Goal: Information Seeking & Learning: Learn about a topic

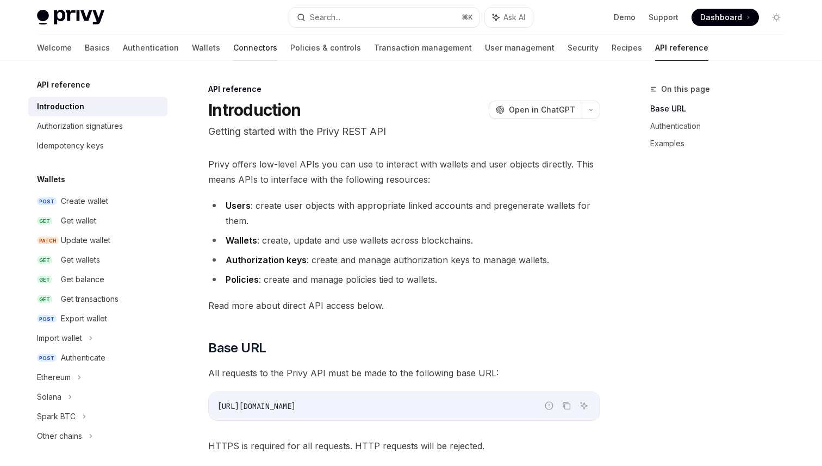
click at [233, 52] on link "Connectors" at bounding box center [255, 48] width 44 height 26
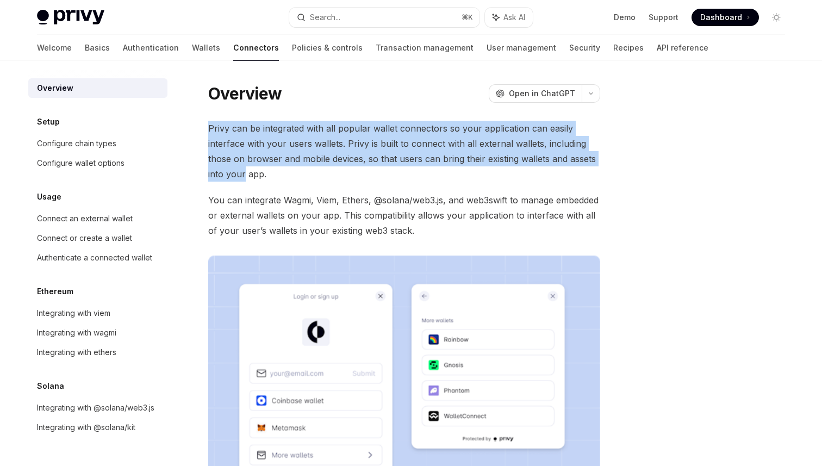
drag, startPoint x: 208, startPoint y: 127, endPoint x: 243, endPoint y: 177, distance: 61.2
click at [243, 177] on div "Overview OpenAI Open in ChatGPT OpenAI Open in ChatGPT Privy can be integrated …" at bounding box center [302, 390] width 600 height 614
click at [243, 177] on span "Privy can be integrated with all popular wallet connectors so your application …" at bounding box center [404, 151] width 392 height 61
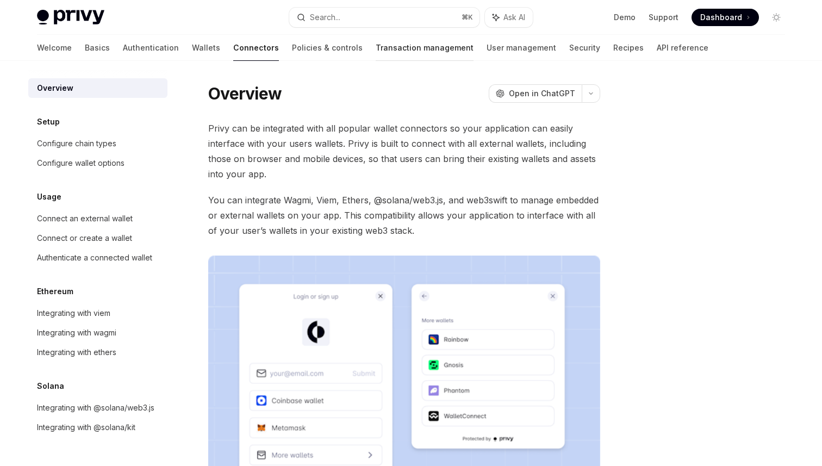
click at [376, 44] on link "Transaction management" at bounding box center [425, 48] width 98 height 26
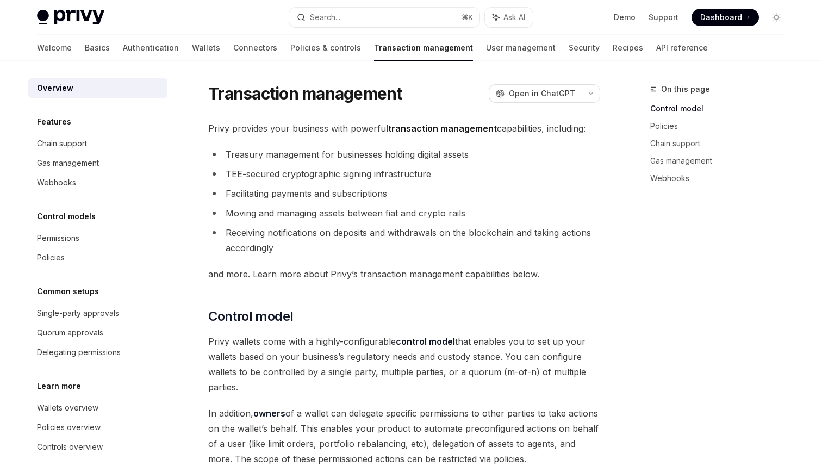
click at [351, 127] on span "Privy provides your business with powerful transaction management capabilities,…" at bounding box center [404, 128] width 392 height 15
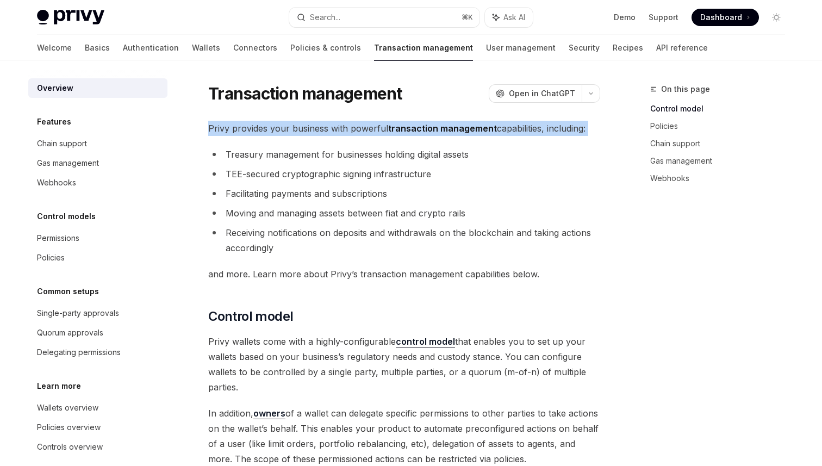
click at [351, 127] on span "Privy provides your business with powerful transaction management capabilities,…" at bounding box center [404, 128] width 392 height 15
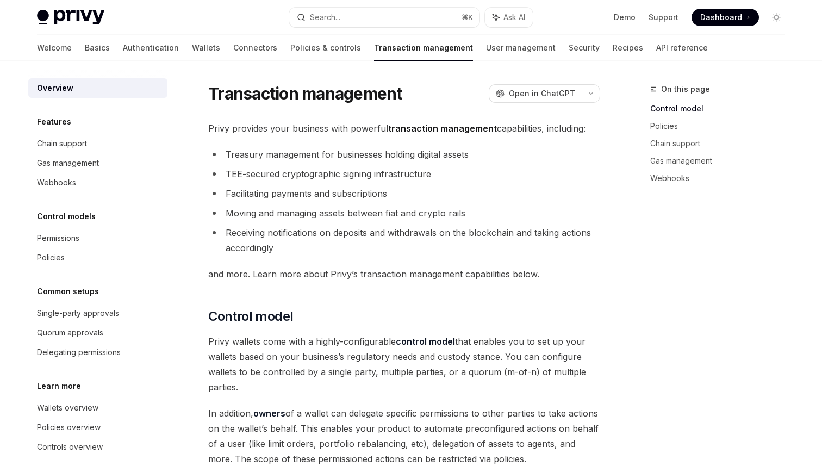
click at [344, 150] on li "Treasury management for businesses holding digital assets" at bounding box center [404, 154] width 392 height 15
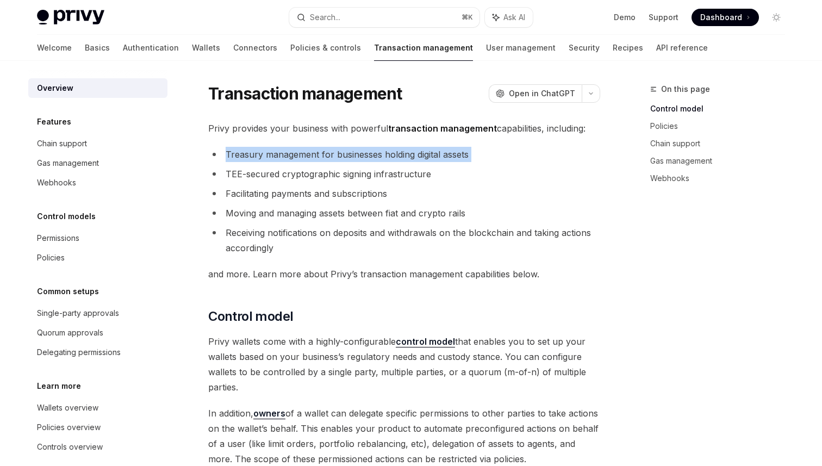
click at [344, 150] on li "Treasury management for businesses holding digital assets" at bounding box center [404, 154] width 392 height 15
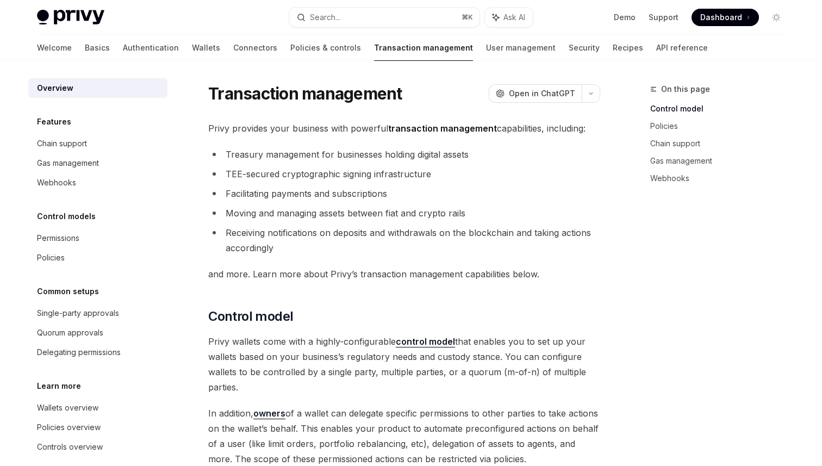
click at [333, 172] on li "TEE-secured cryptographic signing infrastructure" at bounding box center [404, 173] width 392 height 15
click at [322, 197] on li "Facilitating payments and subscriptions" at bounding box center [404, 193] width 392 height 15
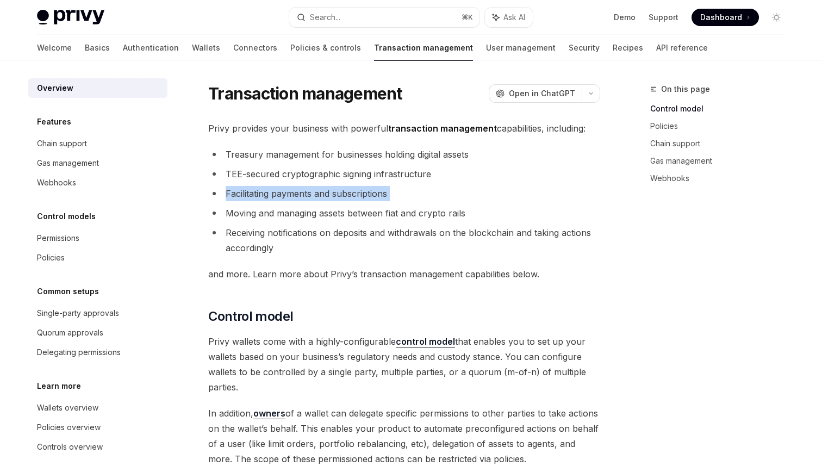
click at [322, 197] on li "Facilitating payments and subscriptions" at bounding box center [404, 193] width 392 height 15
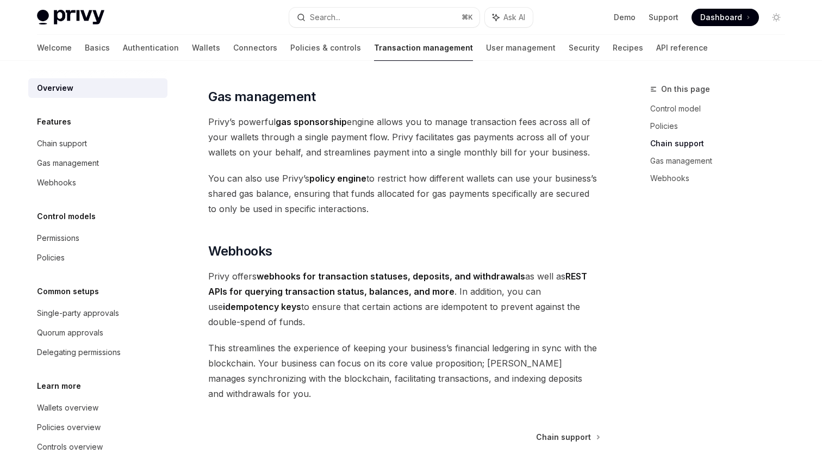
scroll to position [1001, 0]
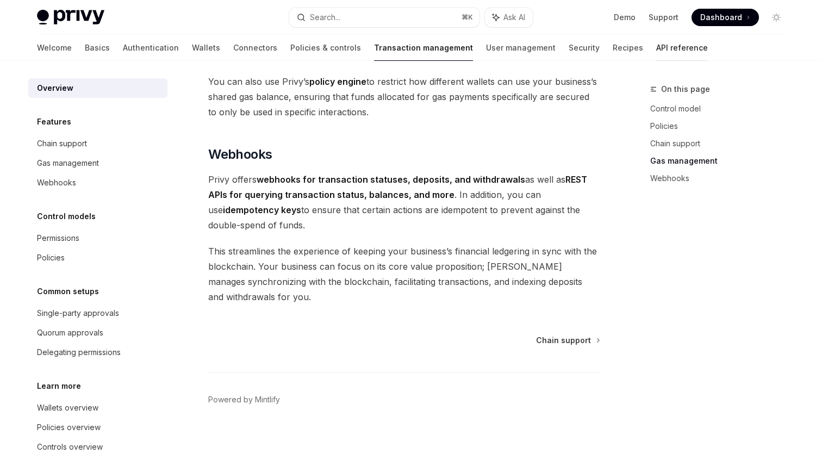
click at [656, 51] on link "API reference" at bounding box center [682, 48] width 52 height 26
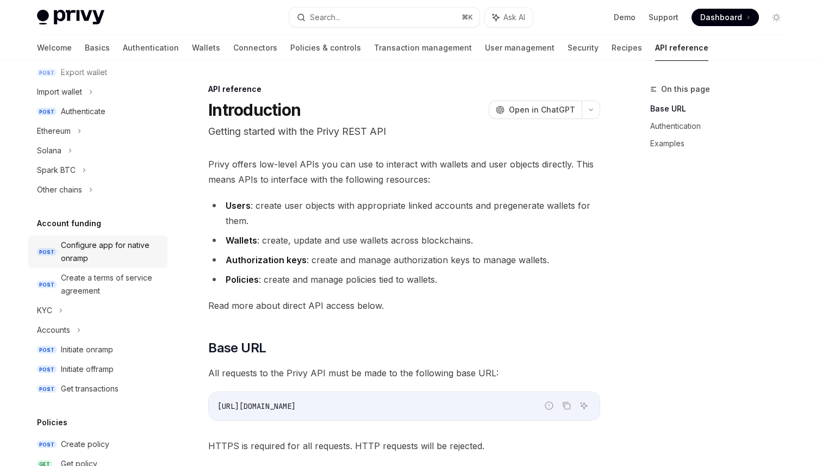
scroll to position [249, 0]
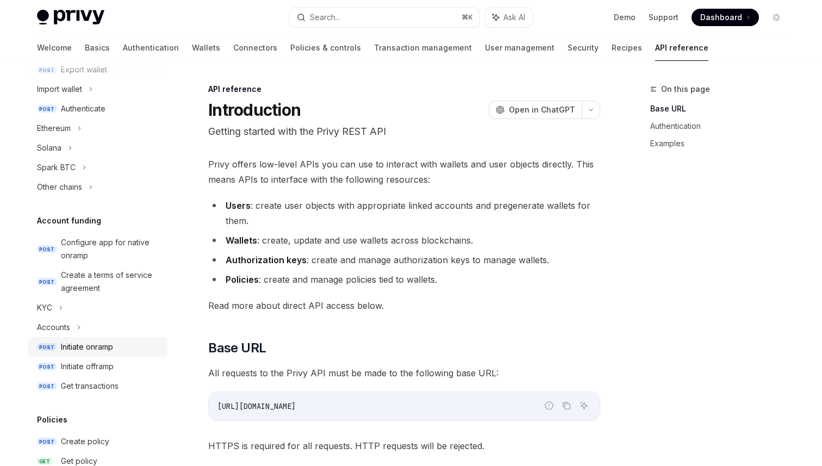
click at [127, 343] on div "Initiate onramp" at bounding box center [111, 346] width 100 height 13
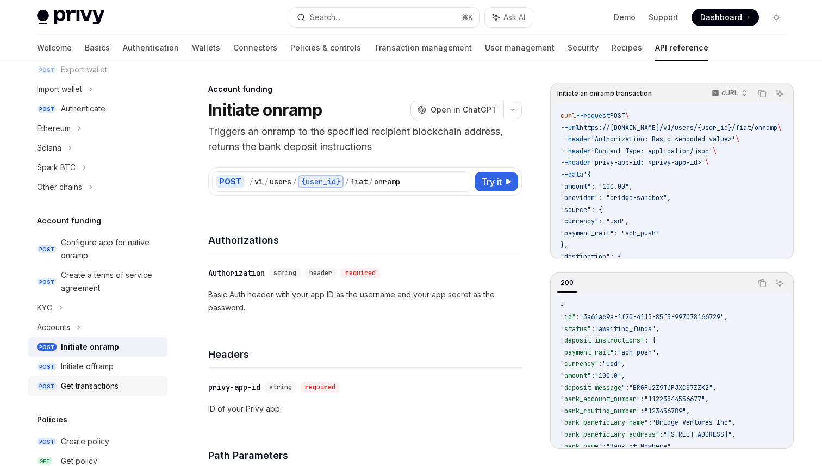
click at [123, 384] on div "Get transactions" at bounding box center [111, 385] width 100 height 13
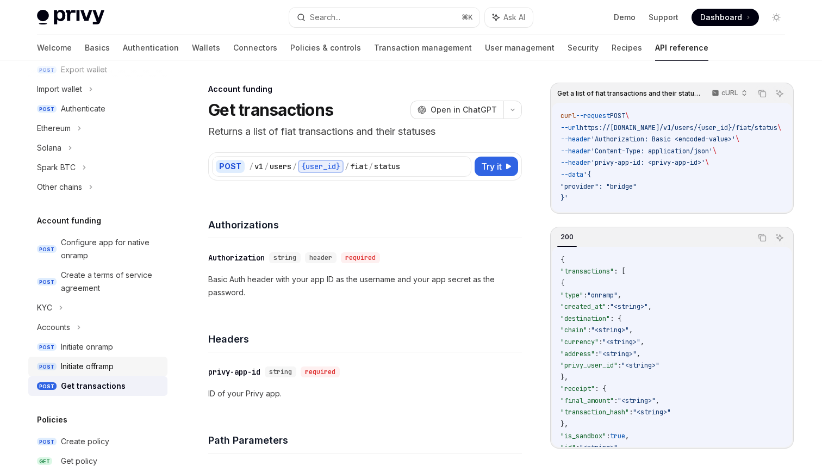
click at [123, 370] on div "Initiate offramp" at bounding box center [111, 366] width 100 height 13
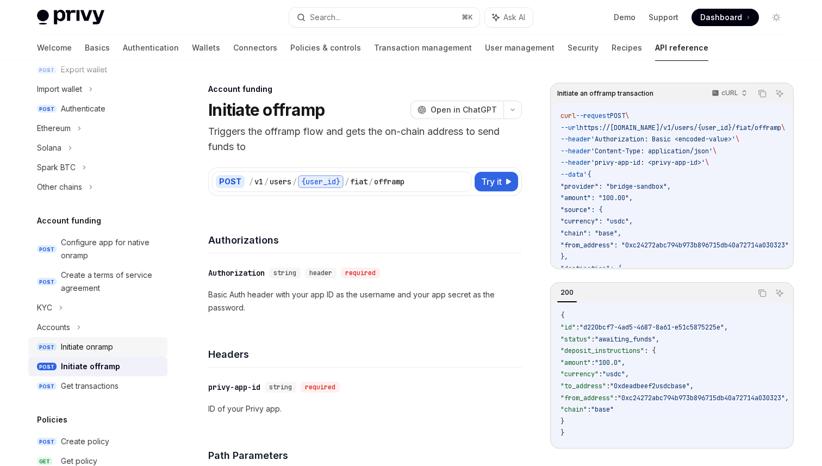
click at [120, 350] on div "Initiate onramp" at bounding box center [111, 346] width 100 height 13
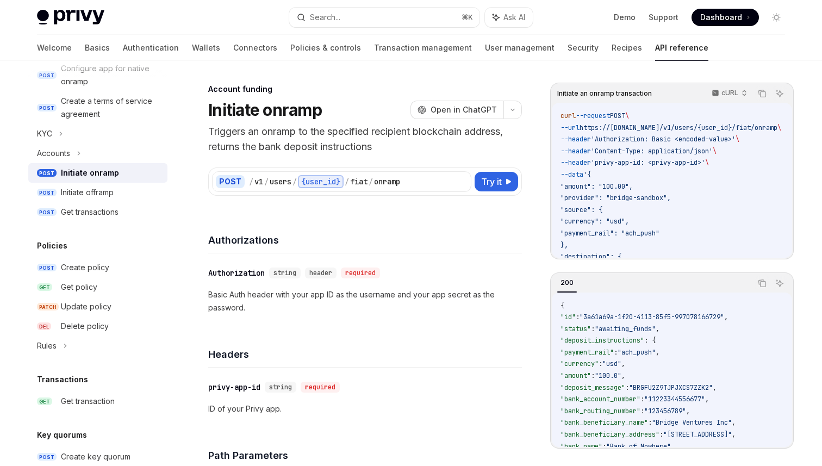
scroll to position [431, 0]
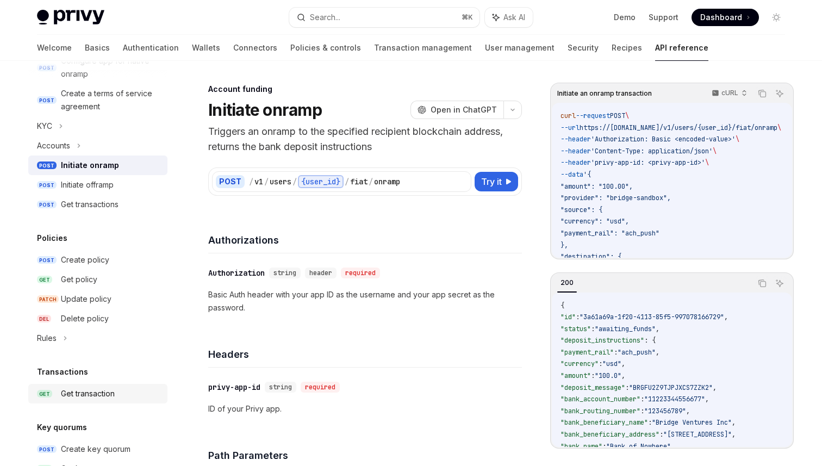
click at [108, 386] on link "GET Get transaction" at bounding box center [97, 394] width 139 height 20
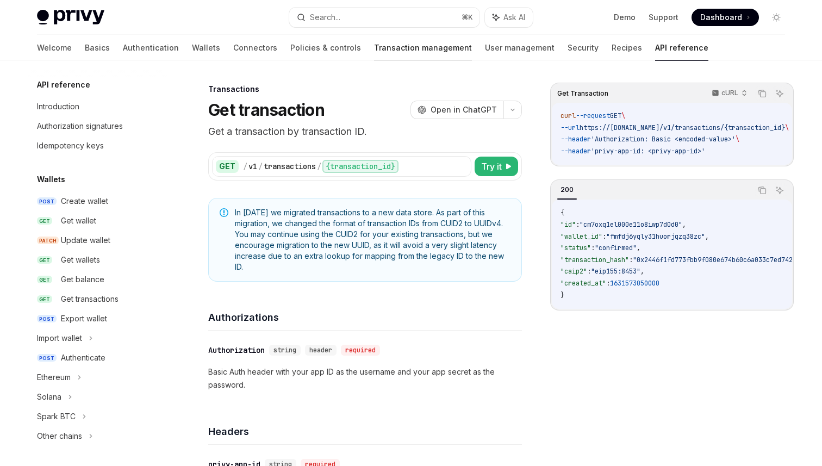
click at [374, 48] on link "Transaction management" at bounding box center [423, 48] width 98 height 26
type textarea "*"
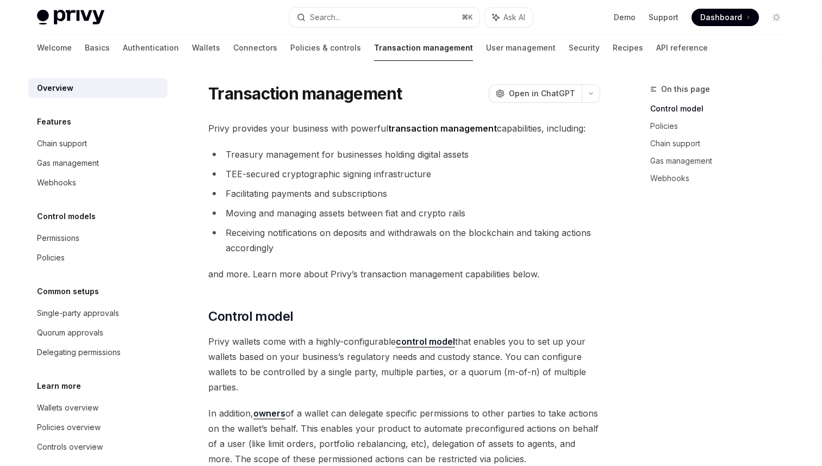
click at [287, 154] on li "Treasury management for businesses holding digital assets" at bounding box center [404, 154] width 392 height 15
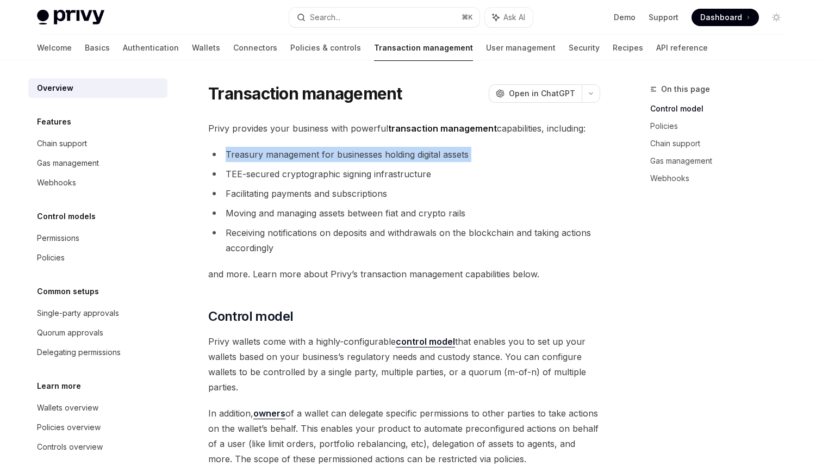
click at [287, 154] on li "Treasury management for businesses holding digital assets" at bounding box center [404, 154] width 392 height 15
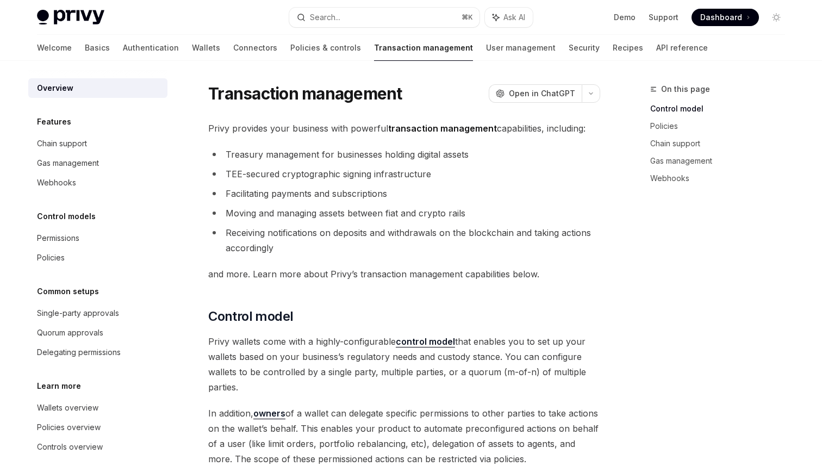
click at [281, 197] on li "Facilitating payments and subscriptions" at bounding box center [404, 193] width 392 height 15
click at [377, 16] on button "Search... ⌘ K" at bounding box center [384, 18] width 190 height 20
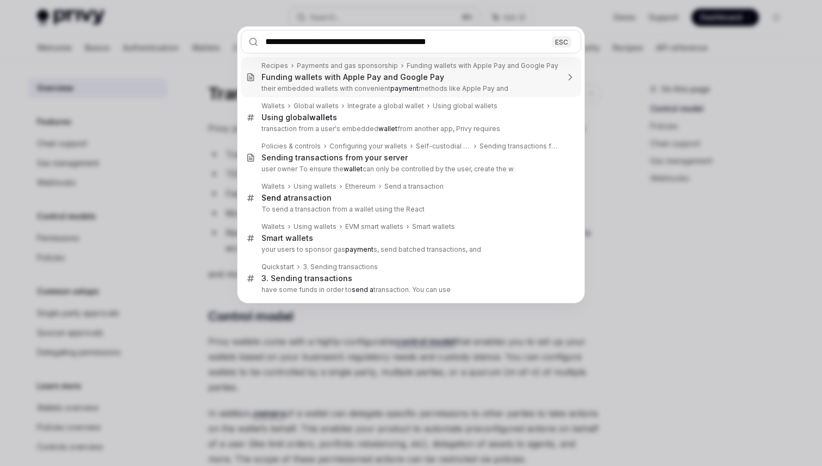
type input "**********"
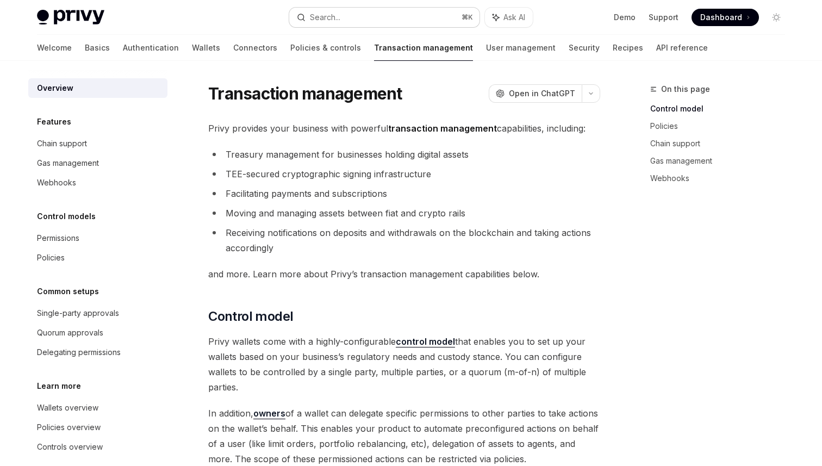
click at [366, 20] on button "Search... ⌘ K" at bounding box center [384, 18] width 190 height 20
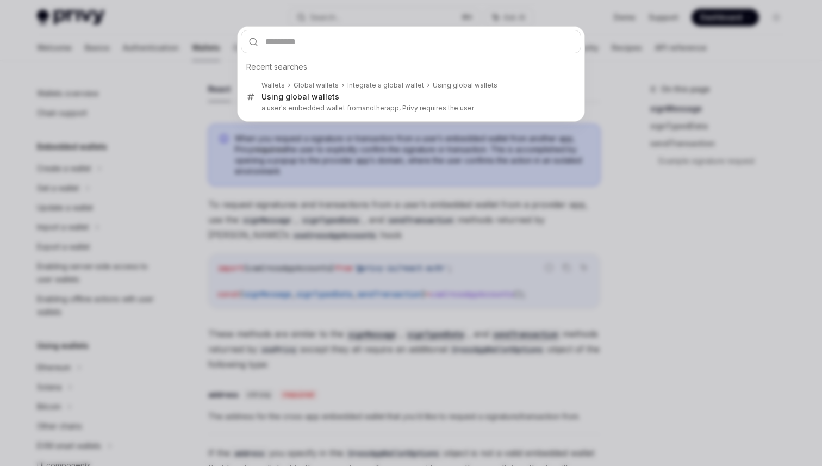
scroll to position [605, 0]
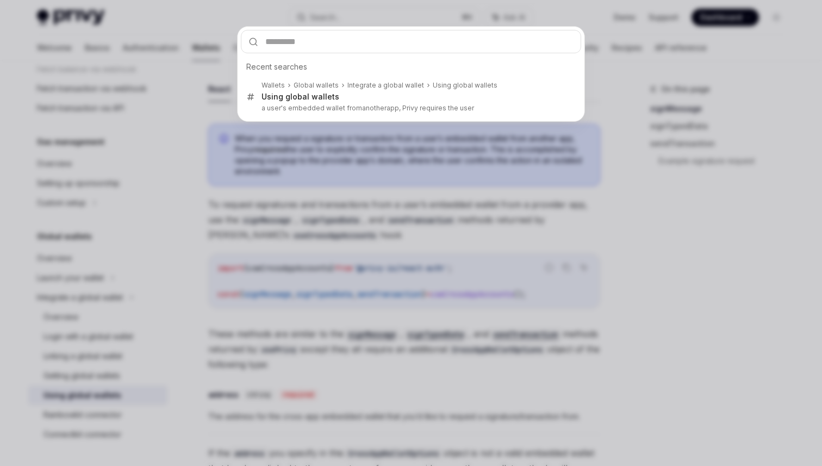
click at [216, 114] on div "Recent searches Wallets Global wallets Integrate a global wallet Using global w…" at bounding box center [411, 233] width 822 height 466
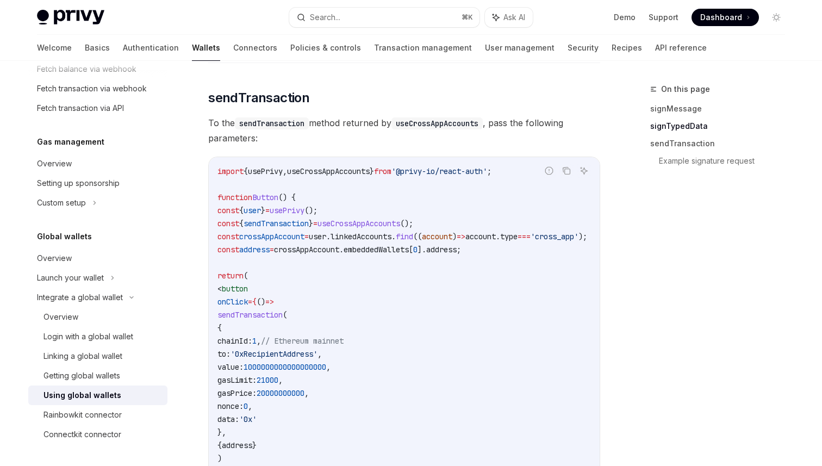
scroll to position [1080, 0]
click at [109, 436] on div "Connectkit connector" at bounding box center [82, 434] width 78 height 13
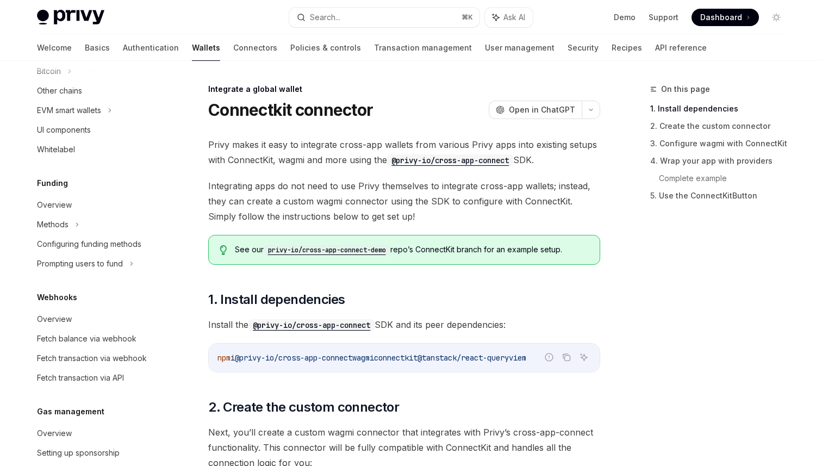
scroll to position [332, 0]
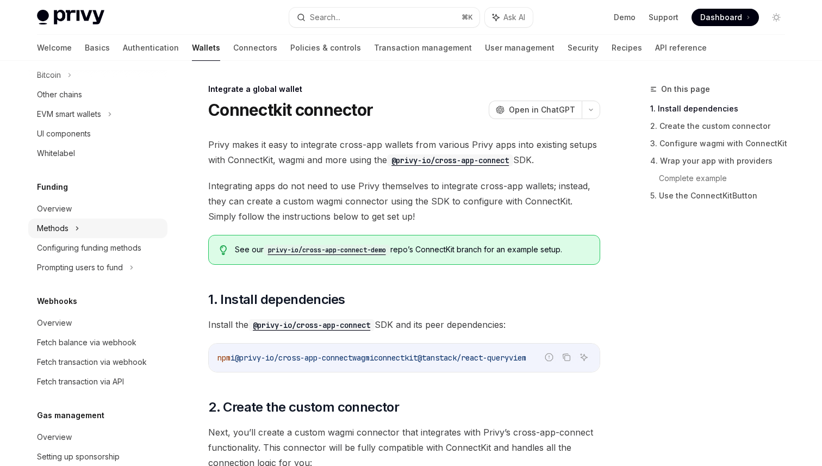
click at [73, 225] on div "Methods" at bounding box center [97, 229] width 139 height 20
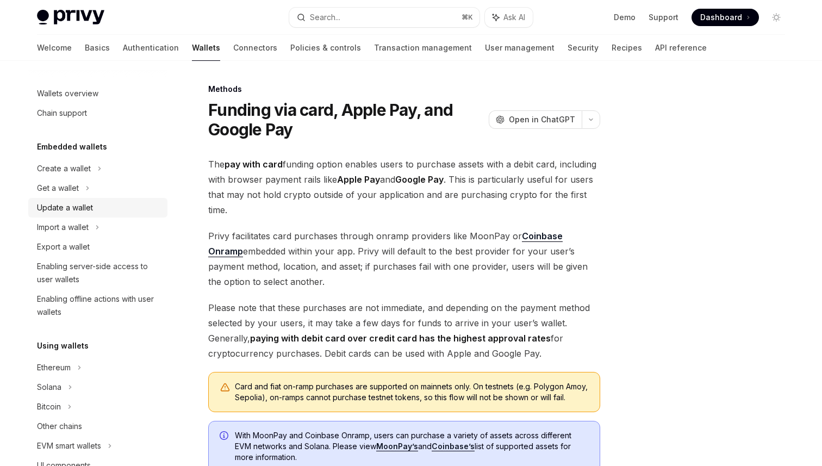
click at [83, 211] on div "Update a wallet" at bounding box center [65, 207] width 56 height 13
type textarea "*"
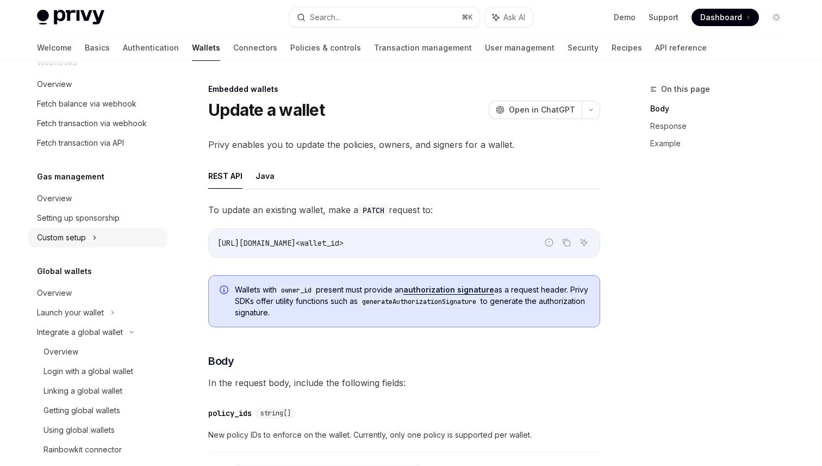
scroll to position [663, 0]
